Goal: Complete application form

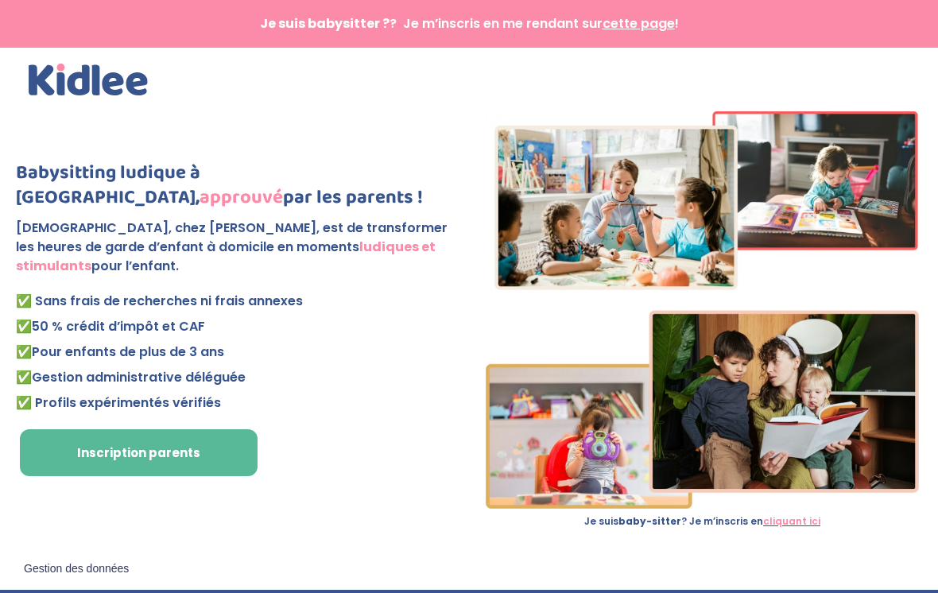
click at [662, 26] on span "cette page" at bounding box center [639, 23] width 72 height 18
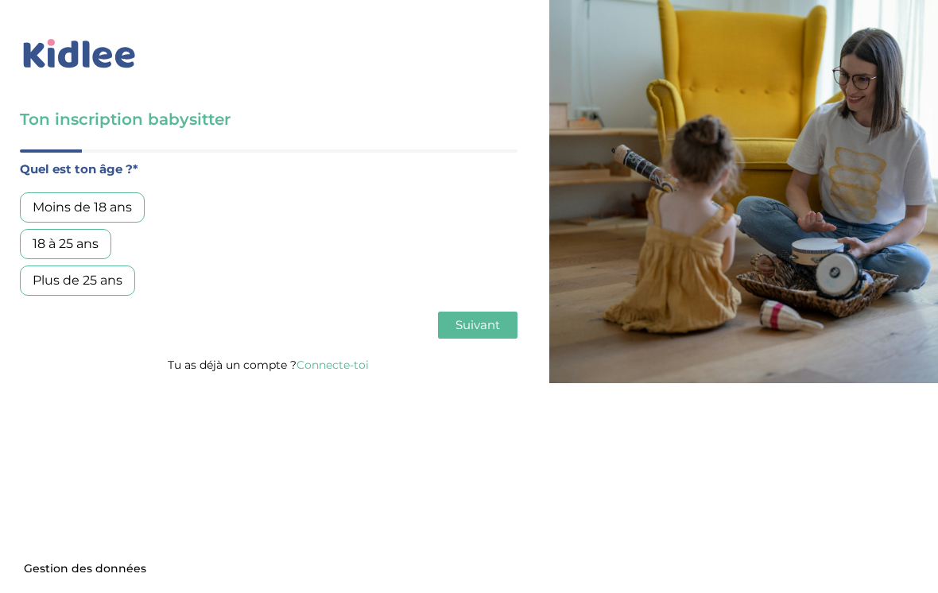
click at [100, 242] on div "18 à 25 ans" at bounding box center [65, 244] width 91 height 30
click at [491, 327] on span "Suivant" at bounding box center [478, 324] width 45 height 15
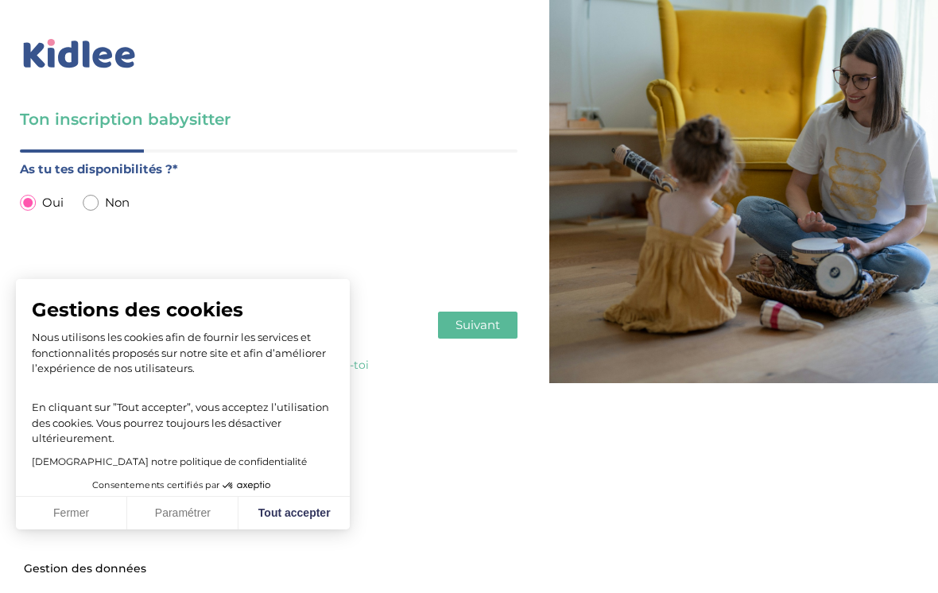
click at [273, 510] on button "Tout accepter" at bounding box center [294, 513] width 111 height 33
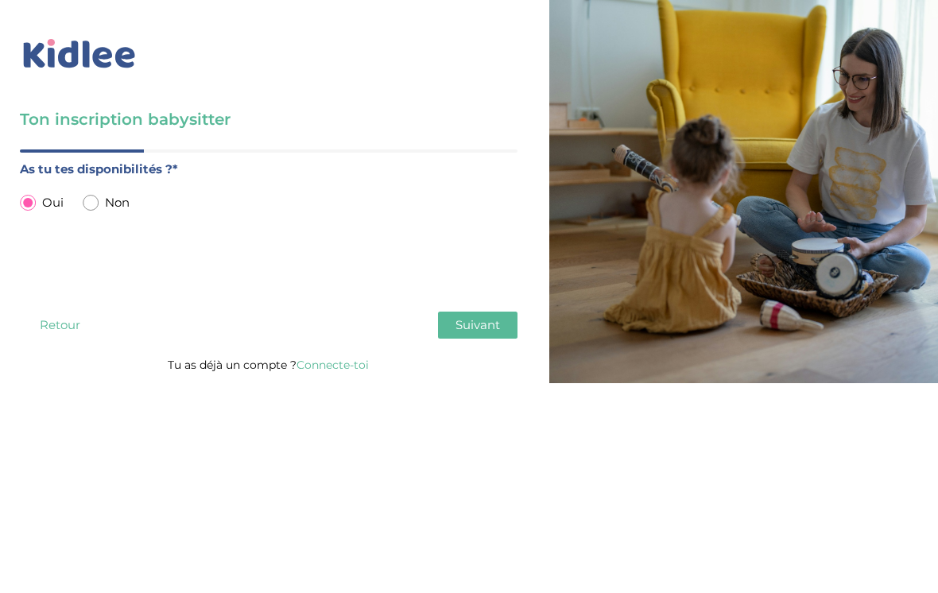
click at [486, 328] on span "Suivant" at bounding box center [478, 324] width 45 height 15
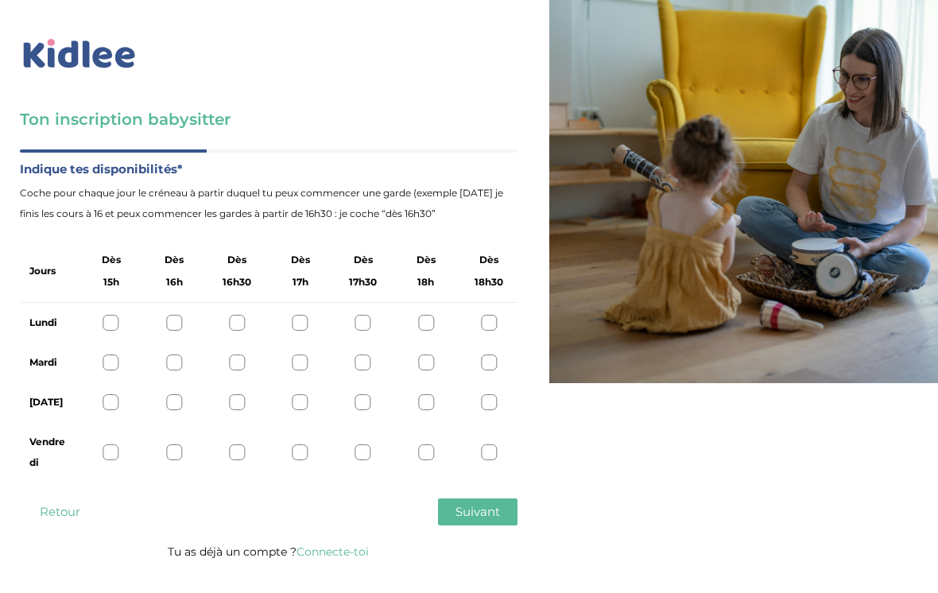
scroll to position [25, 0]
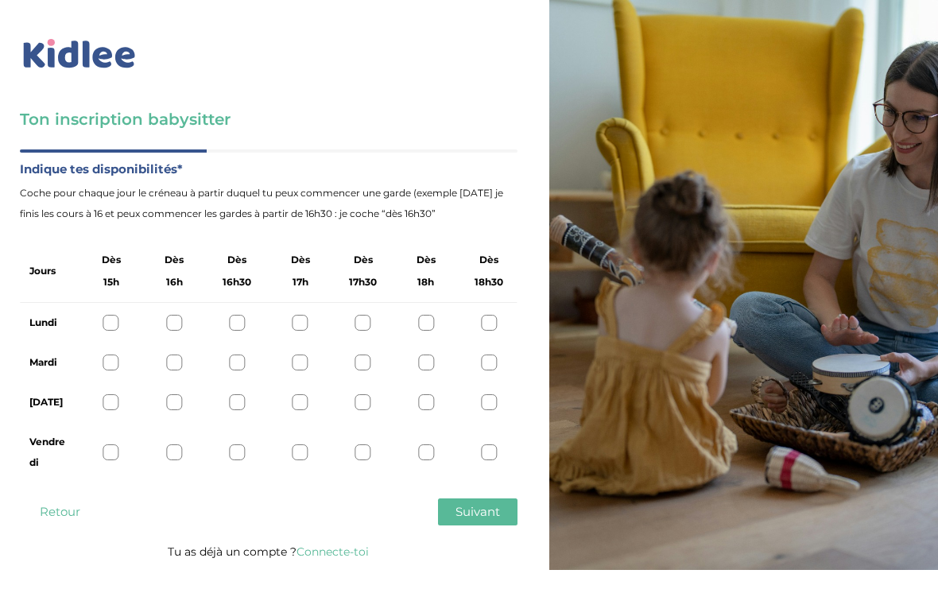
click at [495, 315] on div at bounding box center [489, 323] width 16 height 16
click at [489, 355] on div at bounding box center [489, 363] width 16 height 16
click at [495, 394] on div at bounding box center [489, 402] width 16 height 16
click at [484, 444] on div at bounding box center [489, 452] width 16 height 16
click at [478, 504] on span "Suivant" at bounding box center [478, 511] width 45 height 15
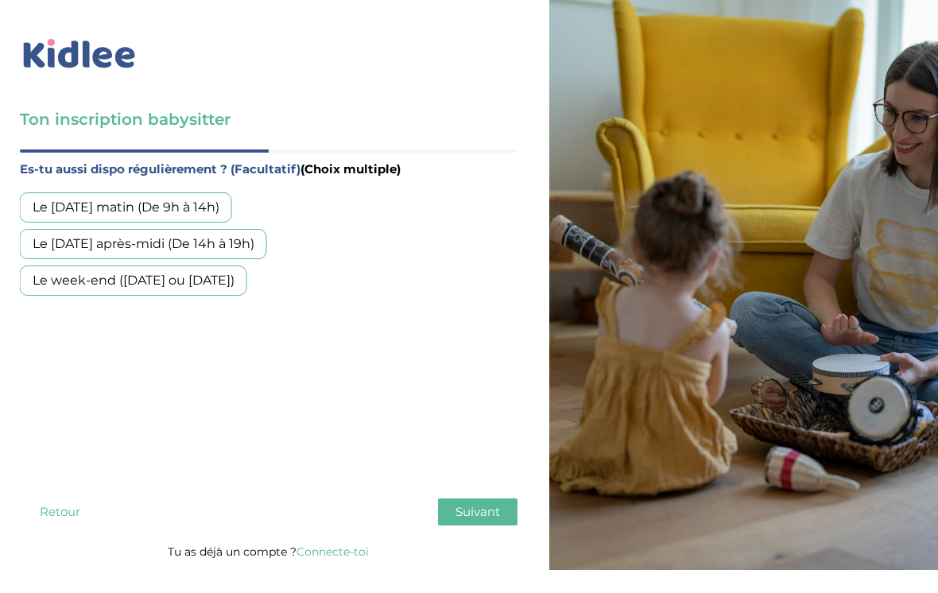
click at [247, 266] on div "Le week-end ([DATE] ou [DATE])" at bounding box center [133, 281] width 227 height 30
click at [475, 501] on button "Suivant" at bounding box center [478, 511] width 80 height 27
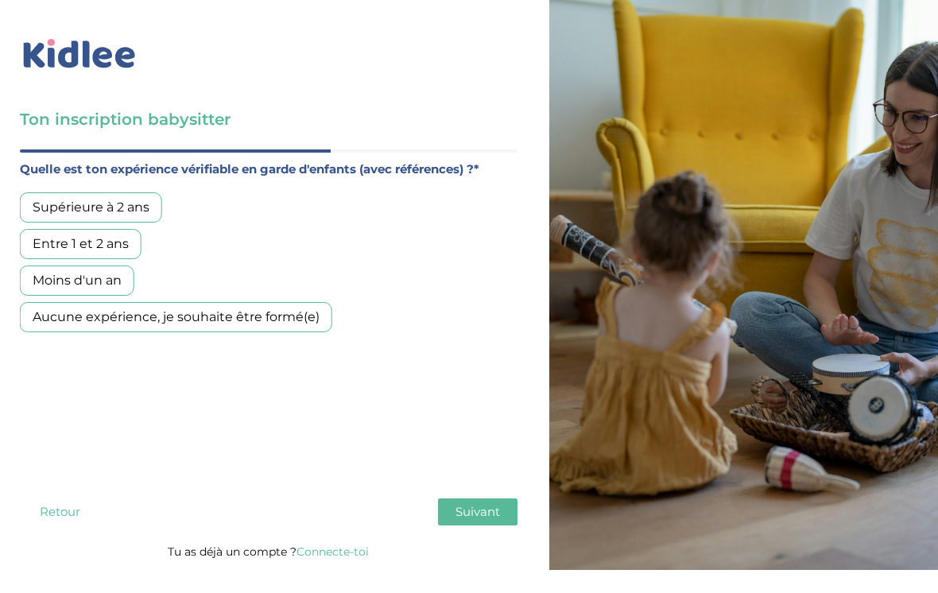
click at [312, 302] on div "Aucune expérience, je souhaite être formé(e)" at bounding box center [176, 317] width 312 height 30
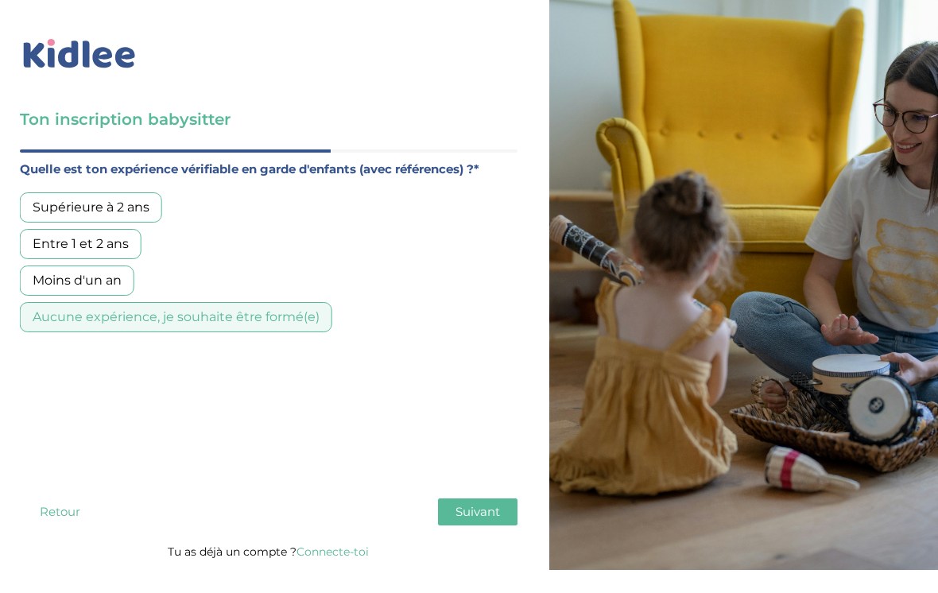
click at [482, 504] on span "Suivant" at bounding box center [478, 511] width 45 height 15
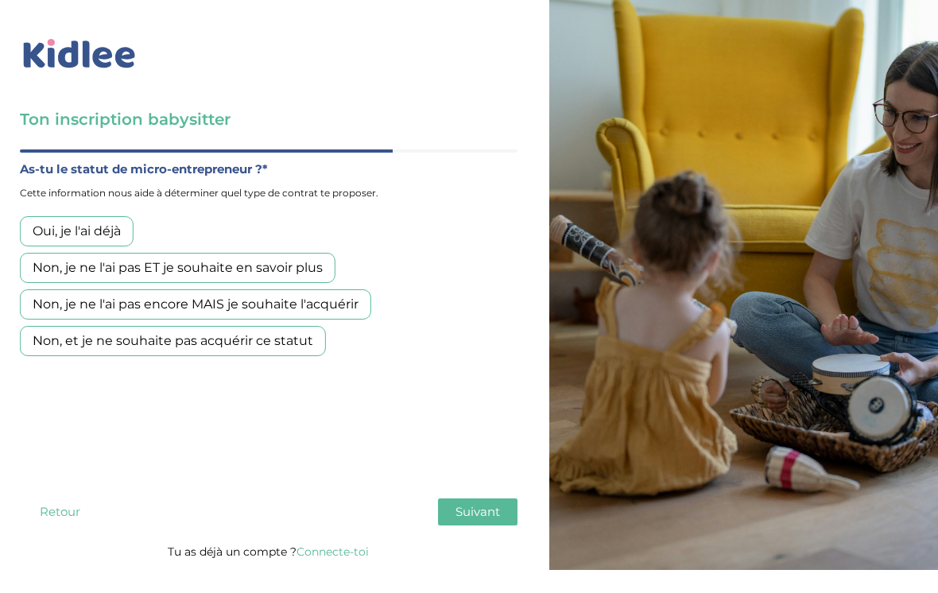
click at [303, 326] on div "Non, et je ne souhaite pas acquérir ce statut" at bounding box center [173, 341] width 306 height 30
click at [480, 498] on button "Suivant" at bounding box center [478, 511] width 80 height 27
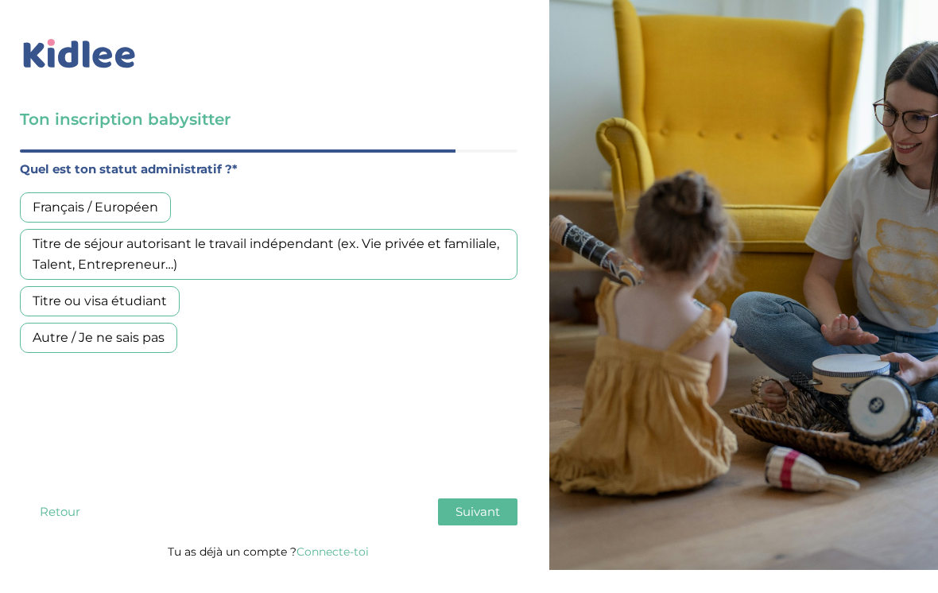
click at [160, 192] on div "Français / Européen" at bounding box center [95, 207] width 151 height 30
click at [452, 498] on button "Suivant" at bounding box center [478, 511] width 80 height 27
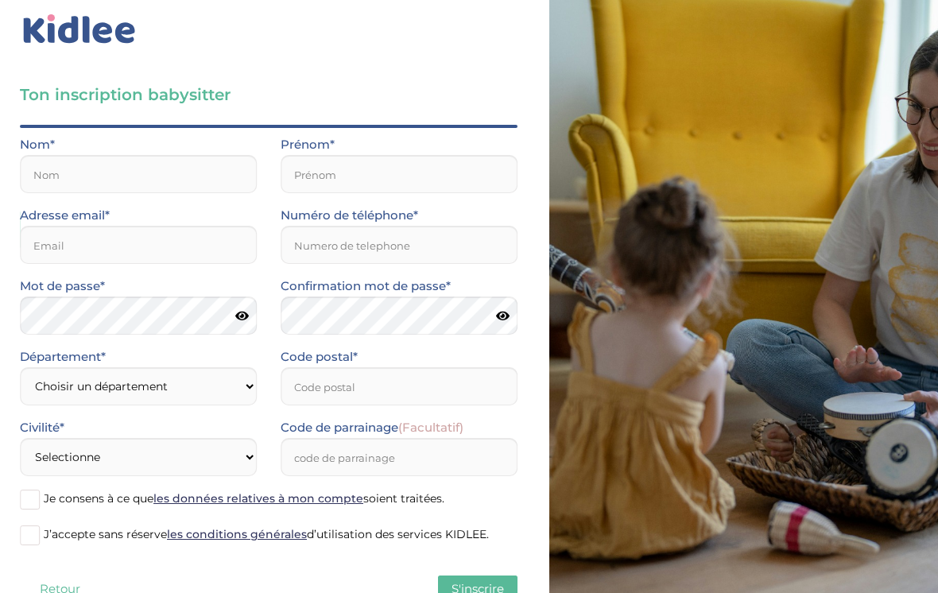
scroll to position [19, 0]
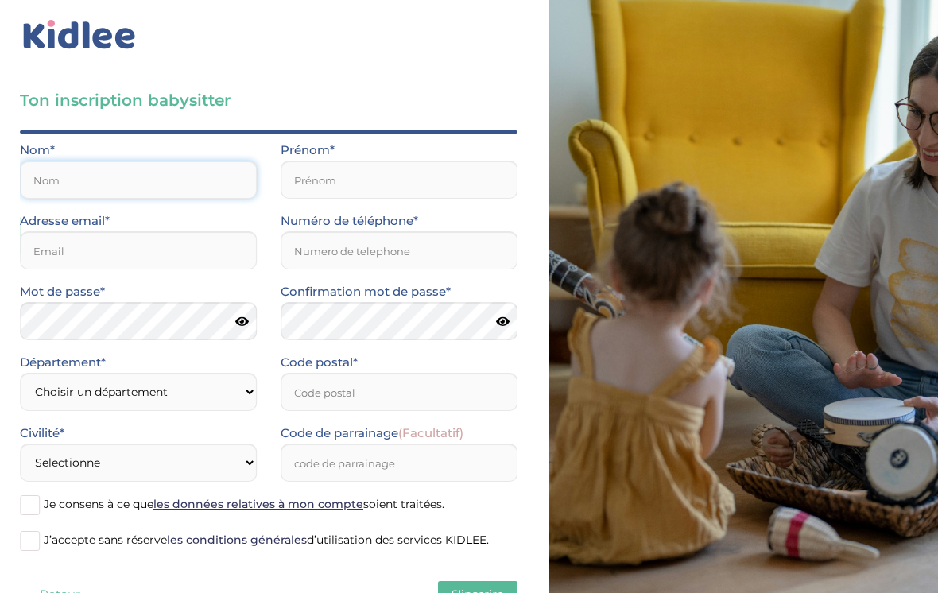
click at [143, 174] on input "text" at bounding box center [138, 180] width 237 height 38
type input "[PERSON_NAME]"
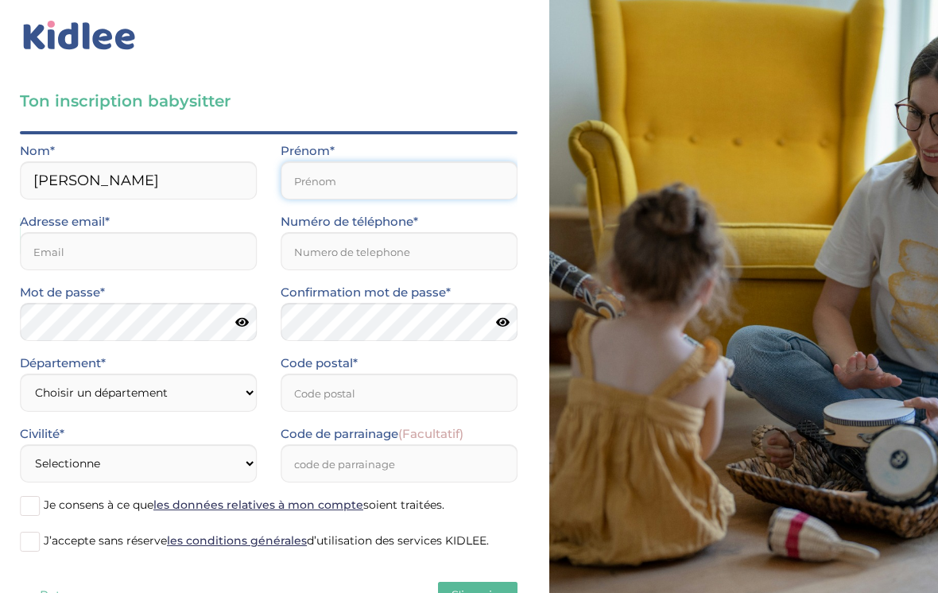
type input "Ambre"
type input "a"
type input "[EMAIL_ADDRESS][DOMAIN_NAME]"
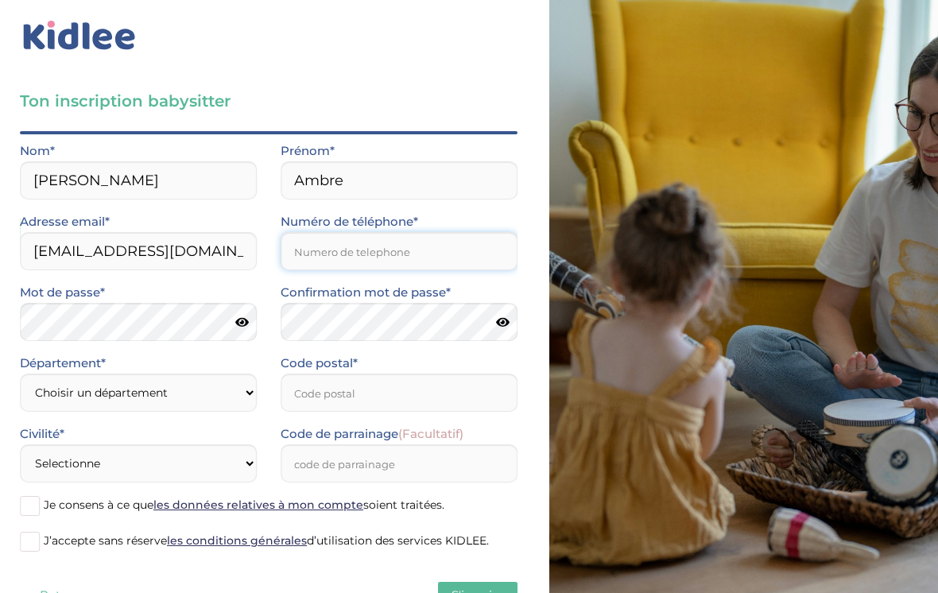
type input "0782342598"
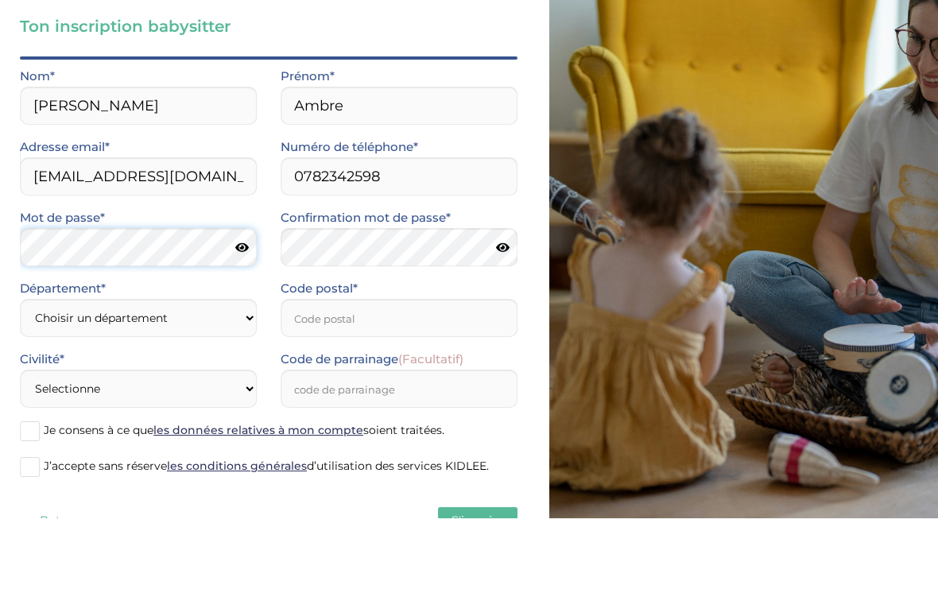
scroll to position [54, 0]
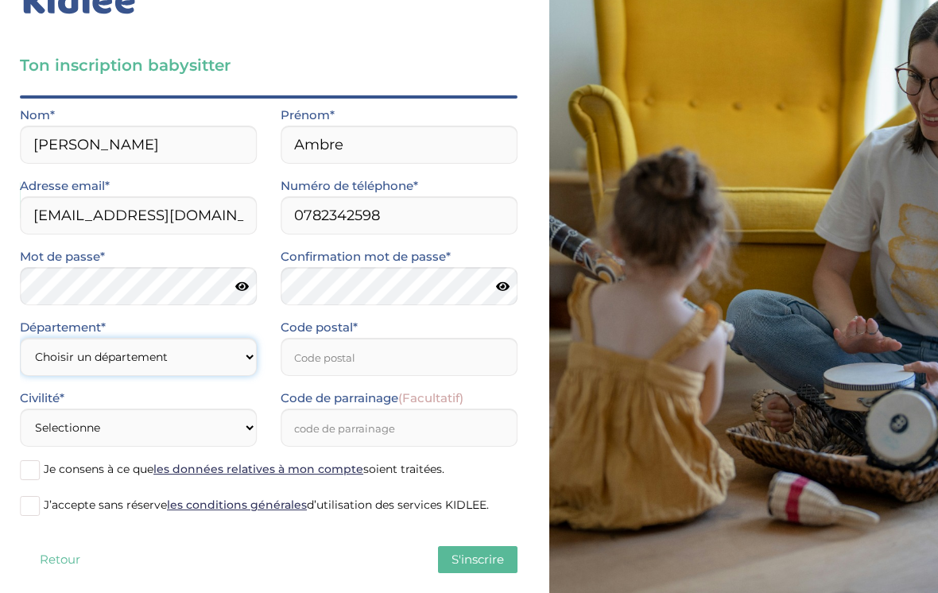
click at [200, 363] on select "Choisir un département [GEOGRAPHIC_DATA] (75) [GEOGRAPHIC_DATA] (92) [GEOGRAPHI…" at bounding box center [138, 357] width 237 height 38
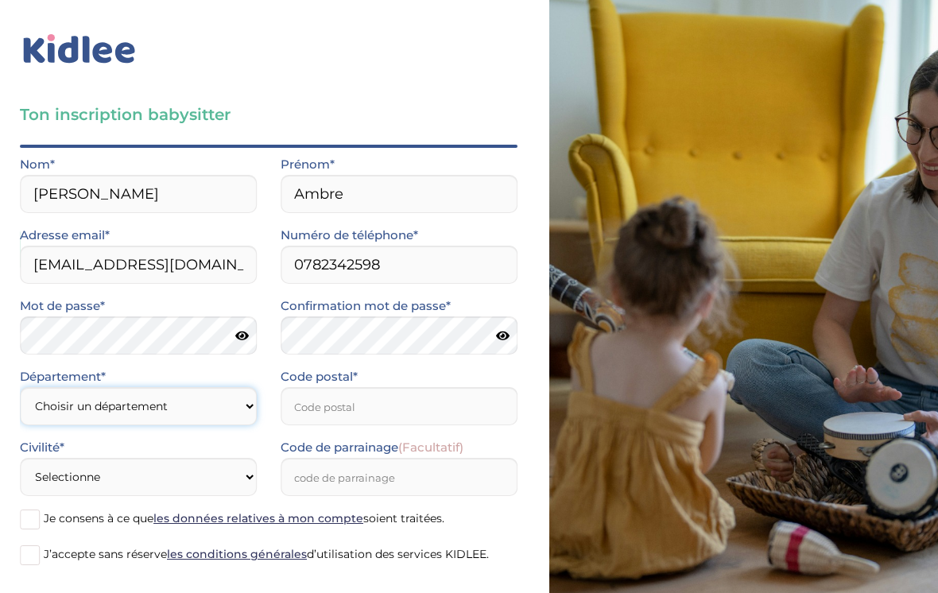
scroll to position [0, 0]
